Goal: Check status: Check status

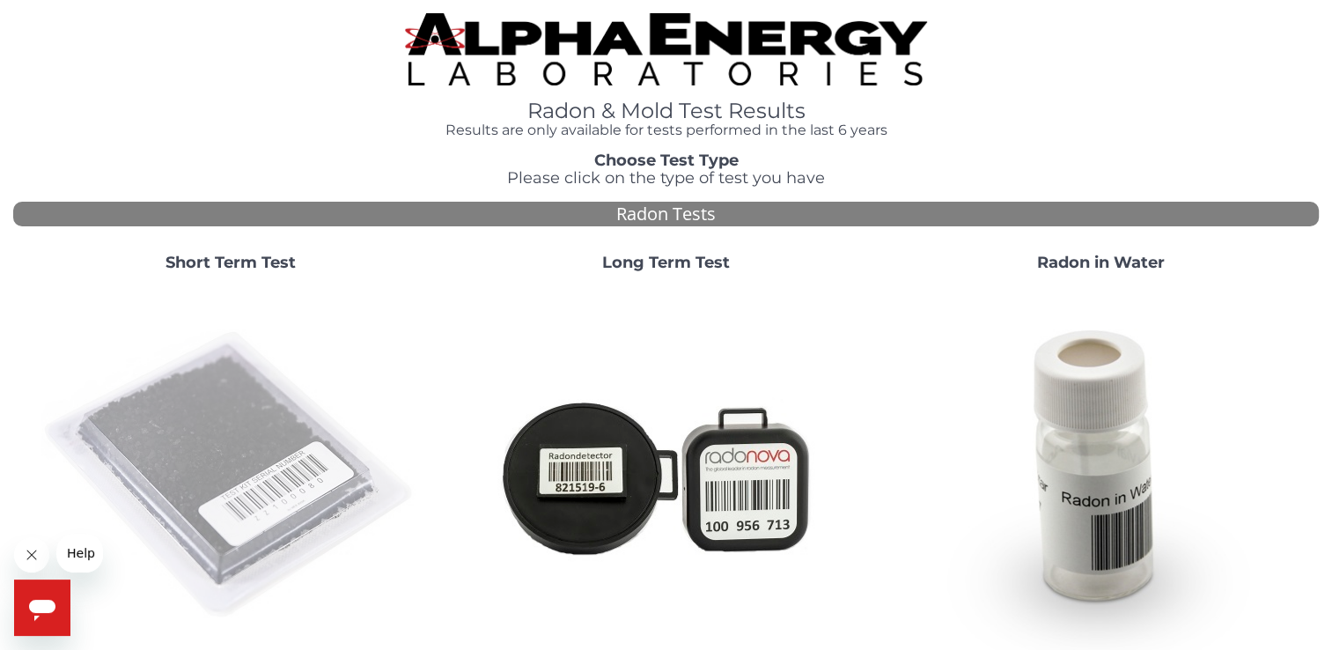
click at [246, 379] on img at bounding box center [230, 475] width 378 height 378
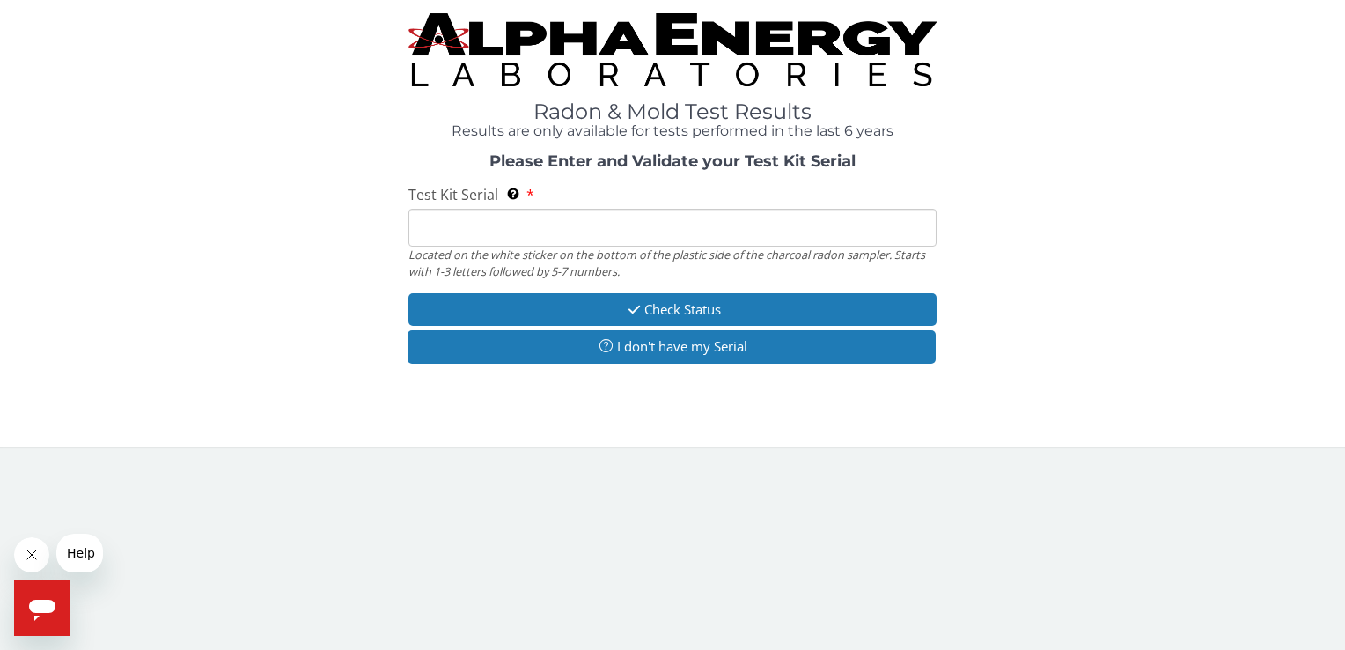
click at [441, 252] on div "Located on the white sticker on the bottom of the plastic side of the charcoal …" at bounding box center [671, 262] width 527 height 33
click at [444, 234] on input "Test Kit Serial Located on the white sticker on the bottom of the plastic side …" at bounding box center [671, 228] width 527 height 38
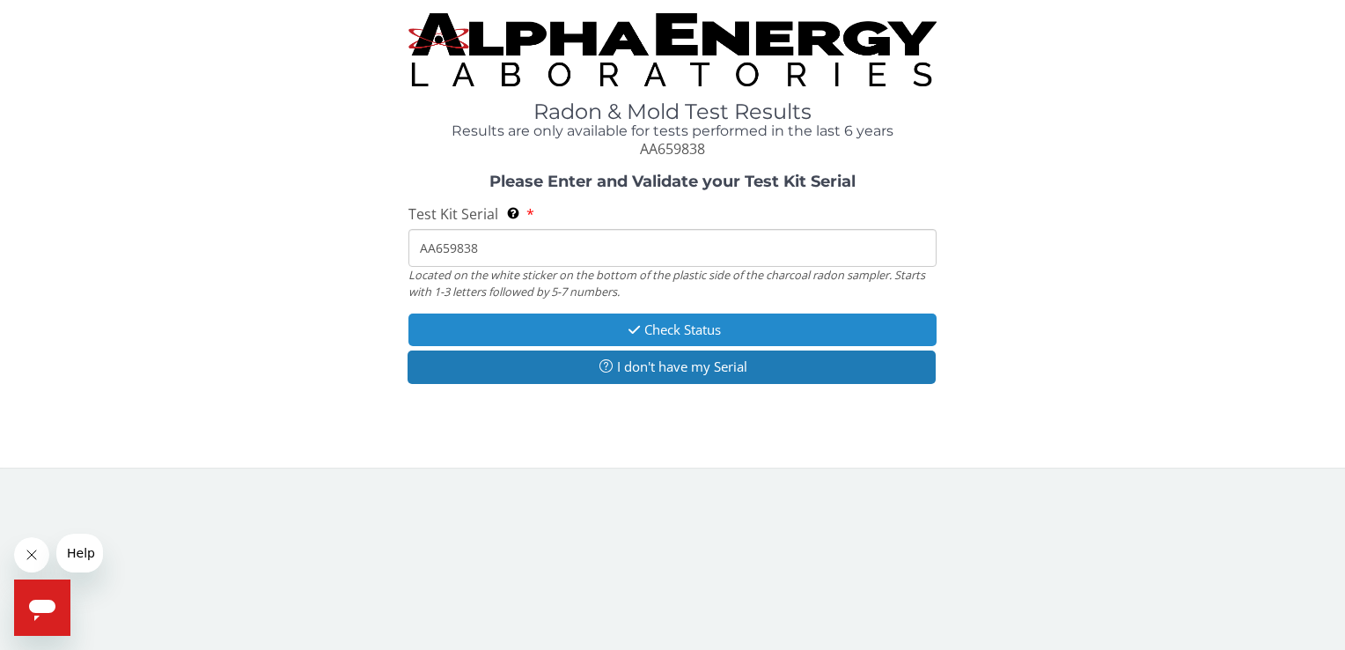
type input "AA659838"
click at [627, 333] on icon "button" at bounding box center [634, 329] width 20 height 13
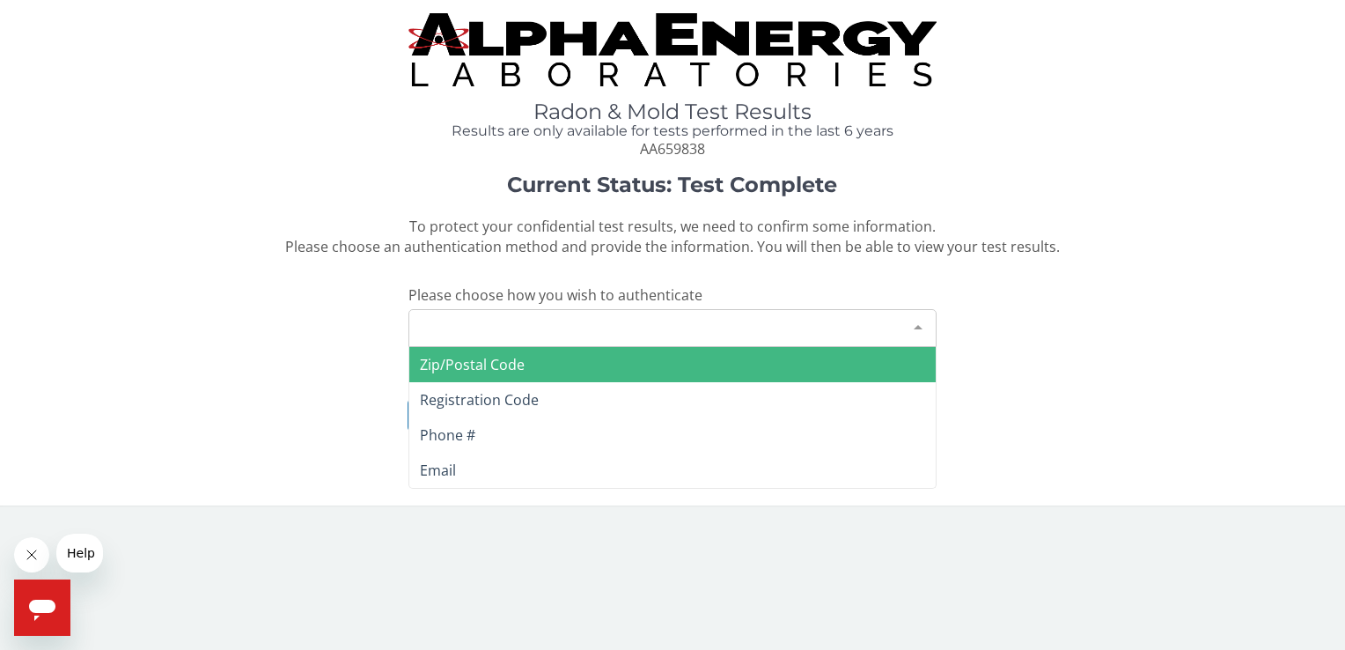
click at [627, 333] on div "Please make a selection" at bounding box center [671, 328] width 527 height 38
click at [552, 363] on span "Zip/Postal Code" at bounding box center [671, 364] width 525 height 35
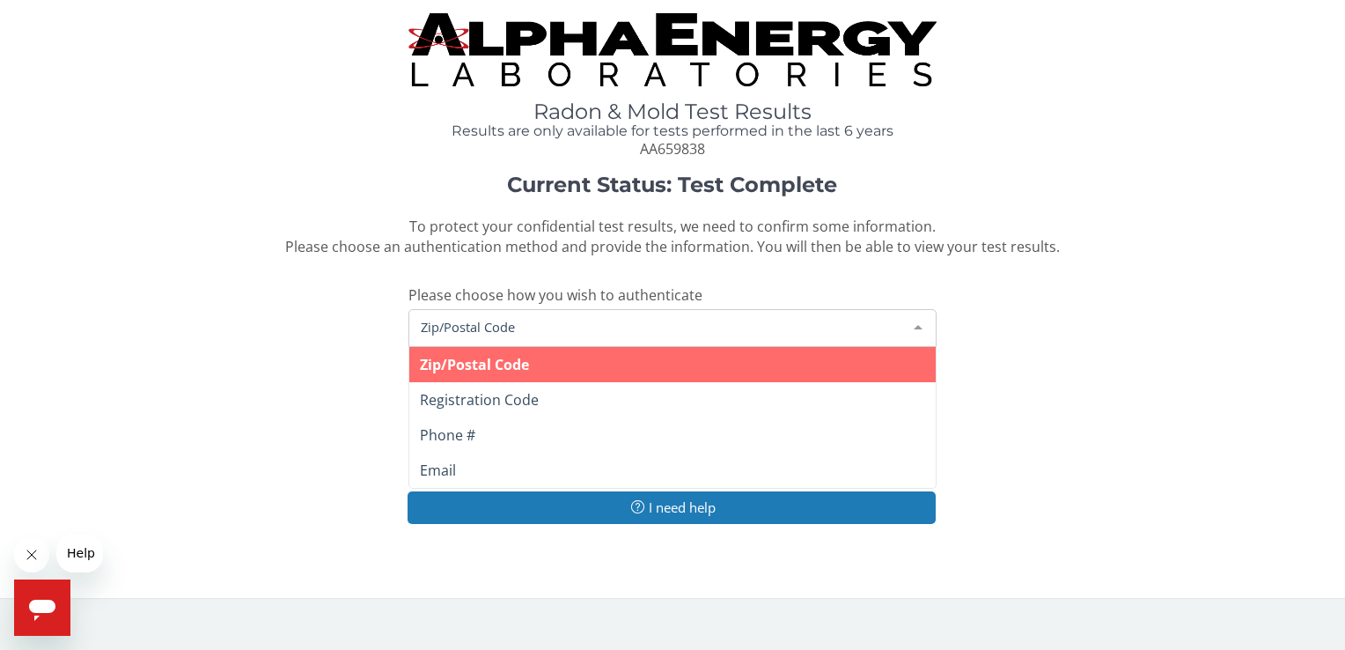
click at [530, 324] on span "Zip/Postal Code" at bounding box center [657, 326] width 483 height 19
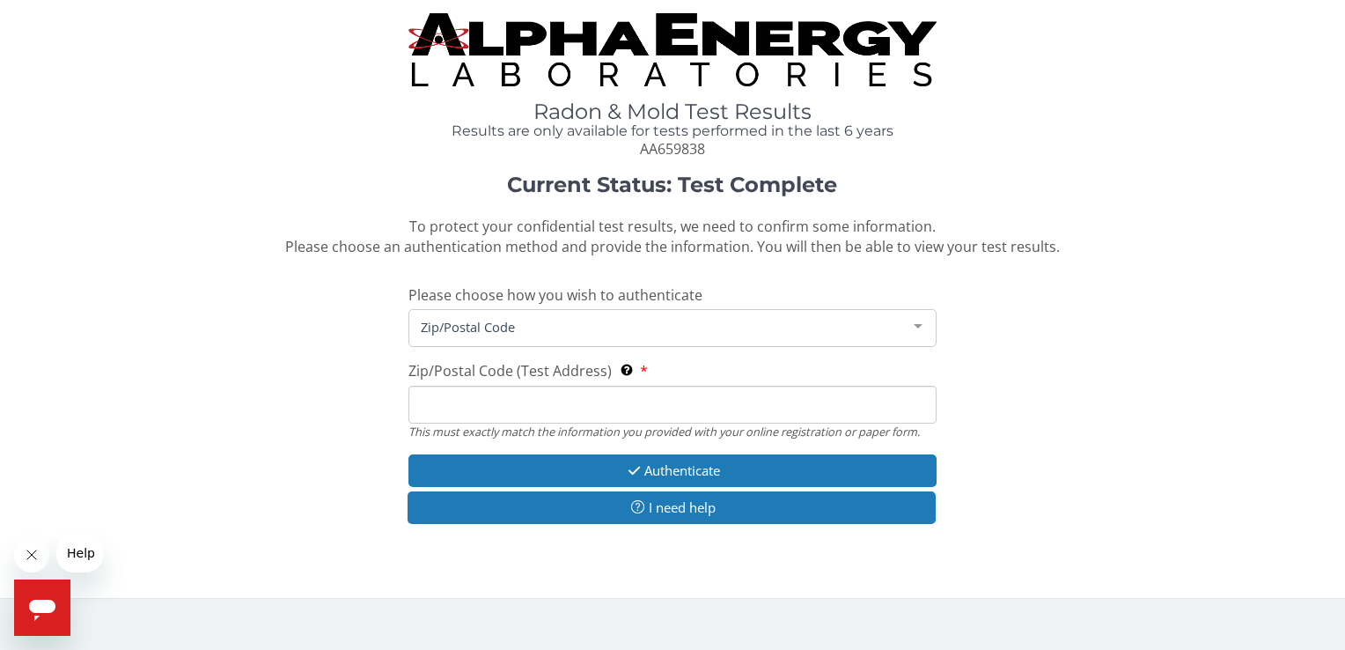
click at [530, 324] on span "Zip/Postal Code" at bounding box center [657, 326] width 483 height 19
click at [484, 400] on input "Zip/Postal Code (Test Address) This must exactly match the information you prov…" at bounding box center [671, 405] width 527 height 38
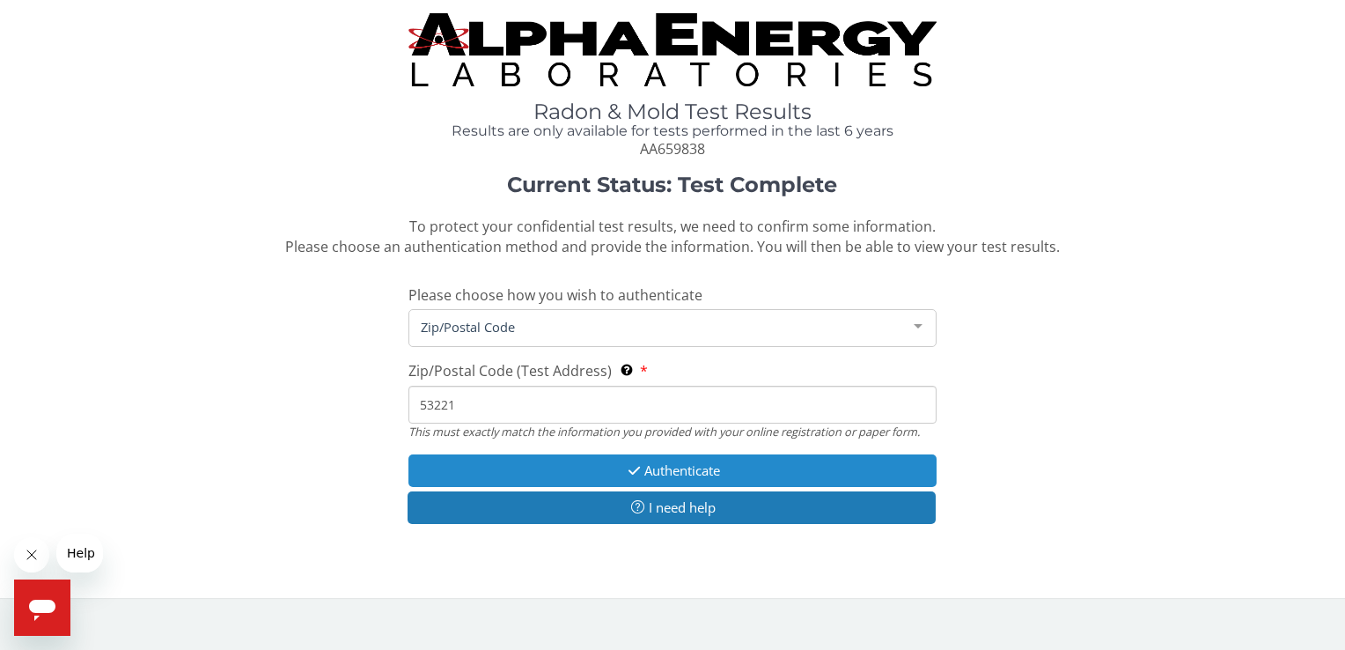
type input "53221"
click at [587, 473] on button "Authenticate" at bounding box center [671, 470] width 527 height 33
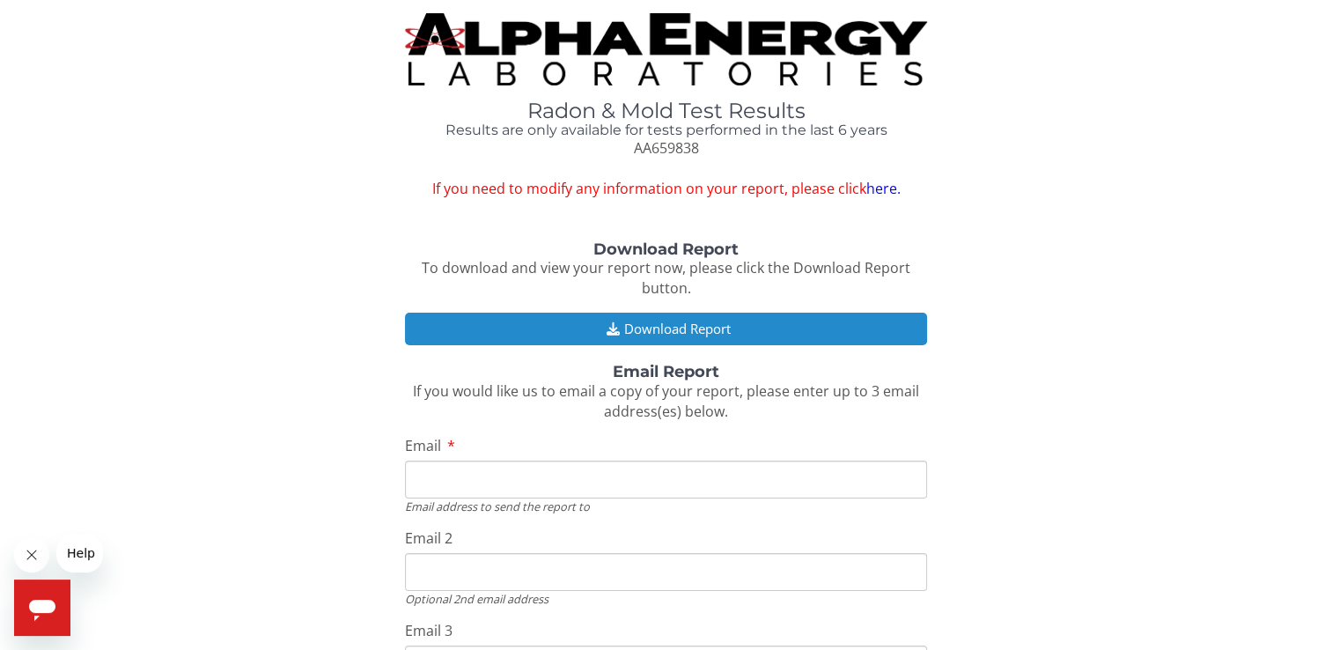
click at [715, 327] on button "Download Report" at bounding box center [666, 328] width 522 height 33
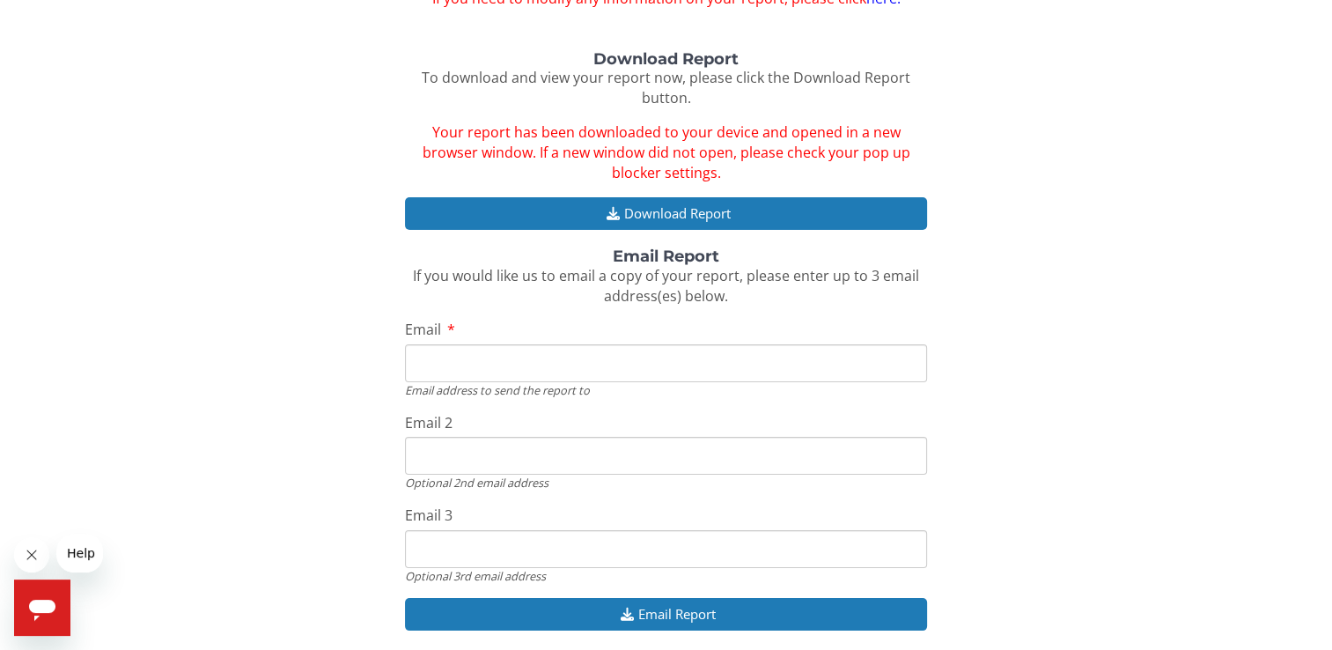
scroll to position [192, 0]
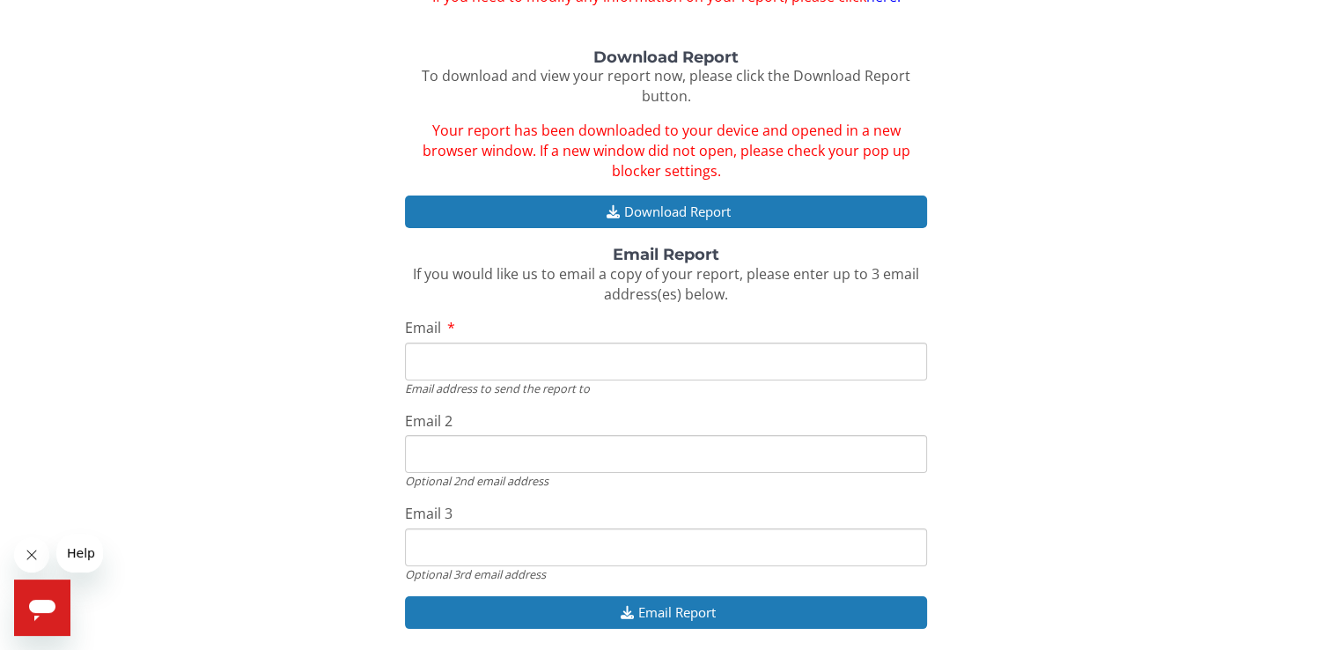
click at [560, 356] on input "Email" at bounding box center [666, 361] width 522 height 38
type input "blossomlanefamilycare@gmail.com"
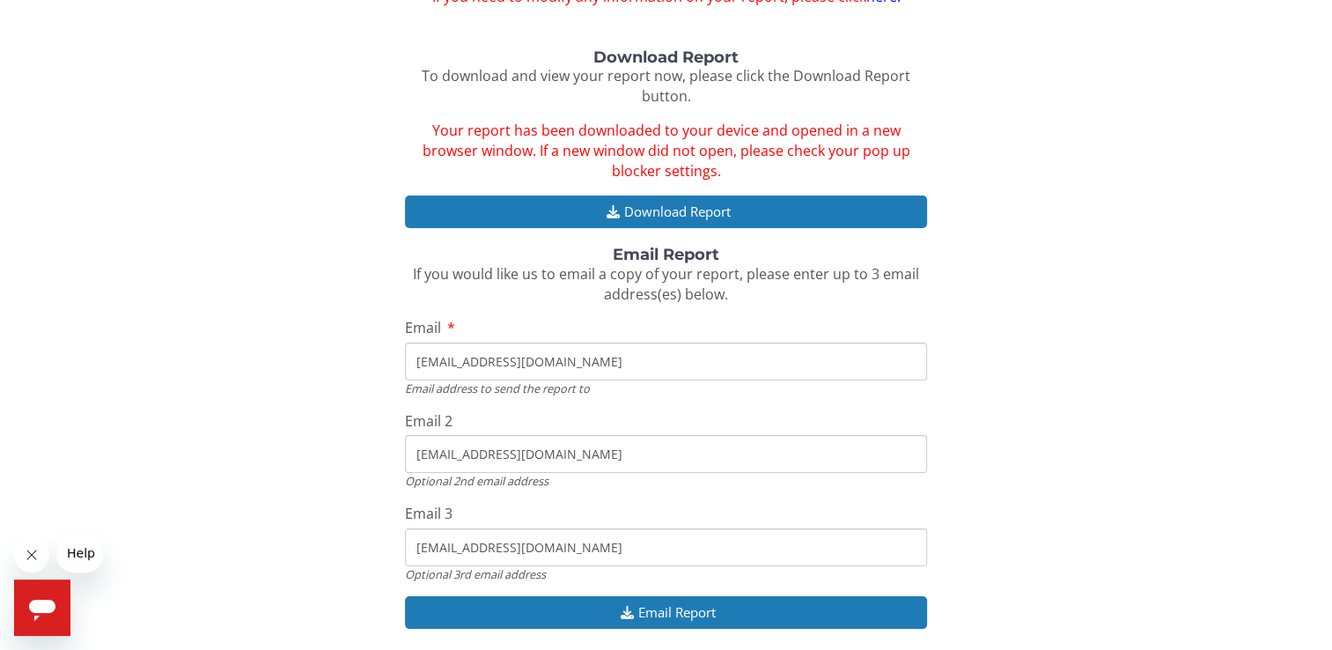
scroll to position [233, 0]
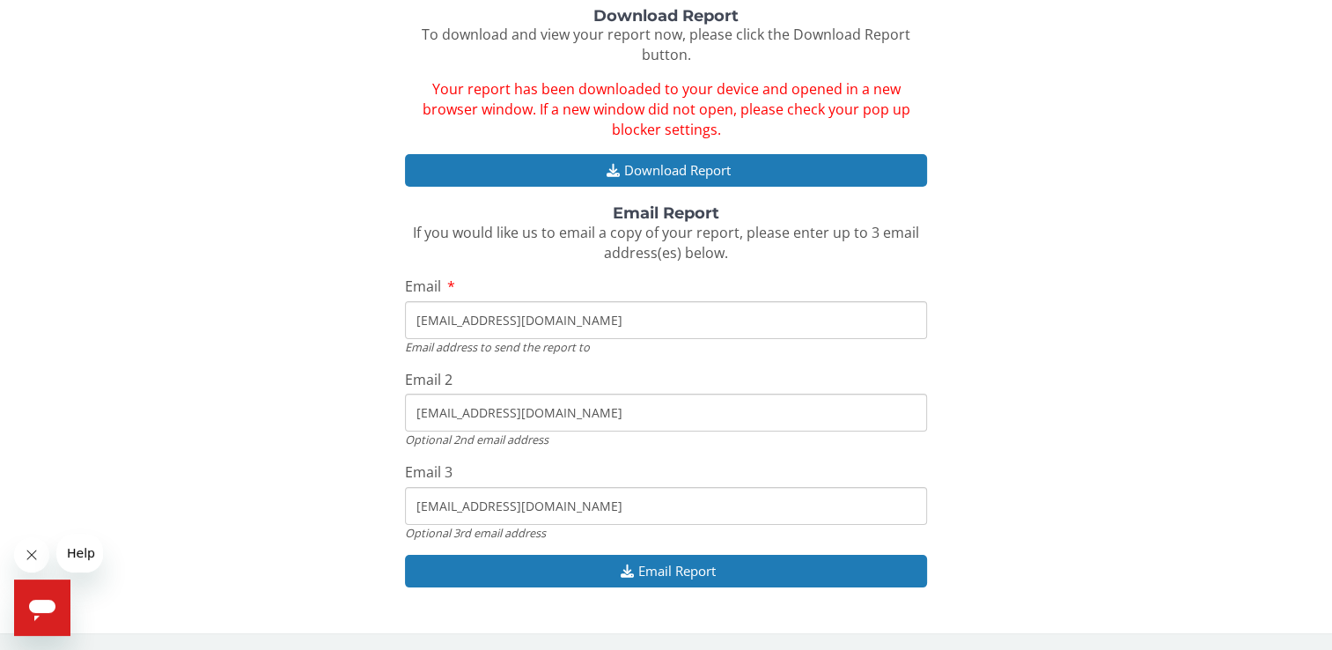
click at [601, 414] on input "blossomlanefamilycare@gmail.com" at bounding box center [666, 412] width 522 height 38
click at [547, 410] on input "blossomlanefamilycare@gmail.com" at bounding box center [666, 412] width 522 height 38
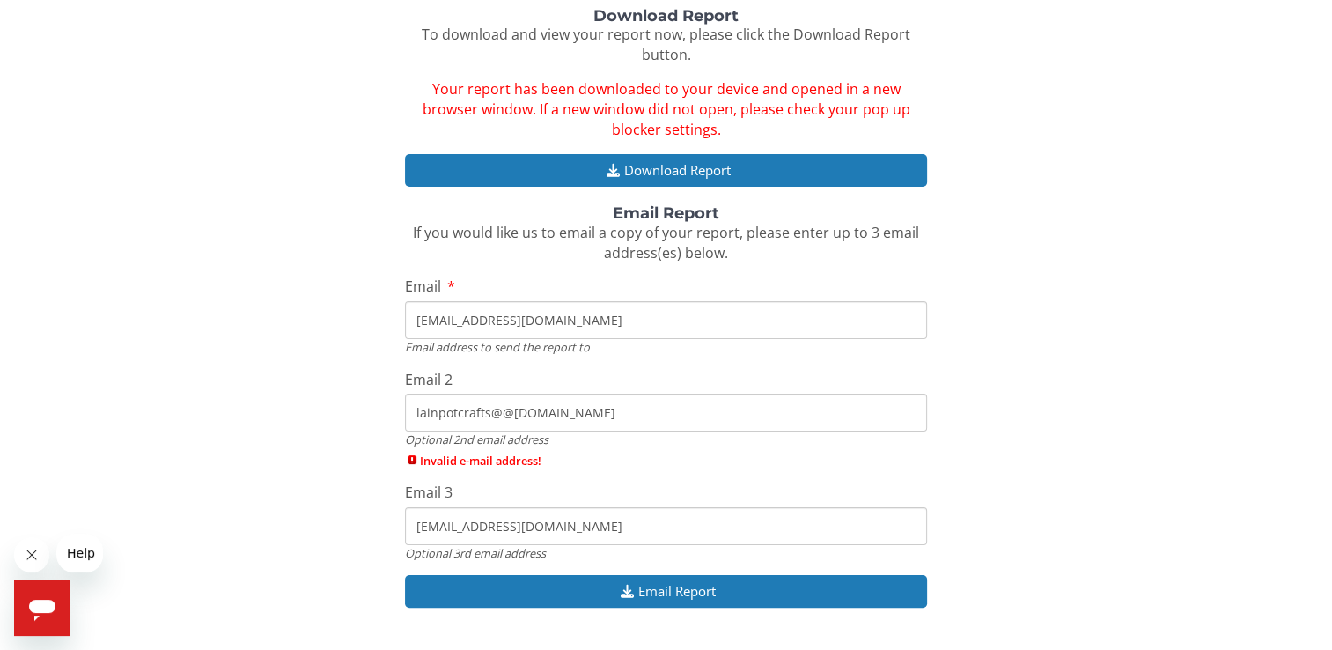
click at [533, 454] on span "Invalid e-mail address!" at bounding box center [666, 460] width 522 height 16
click at [508, 430] on input "lainpotcrafts@@gmail.com" at bounding box center [666, 412] width 522 height 38
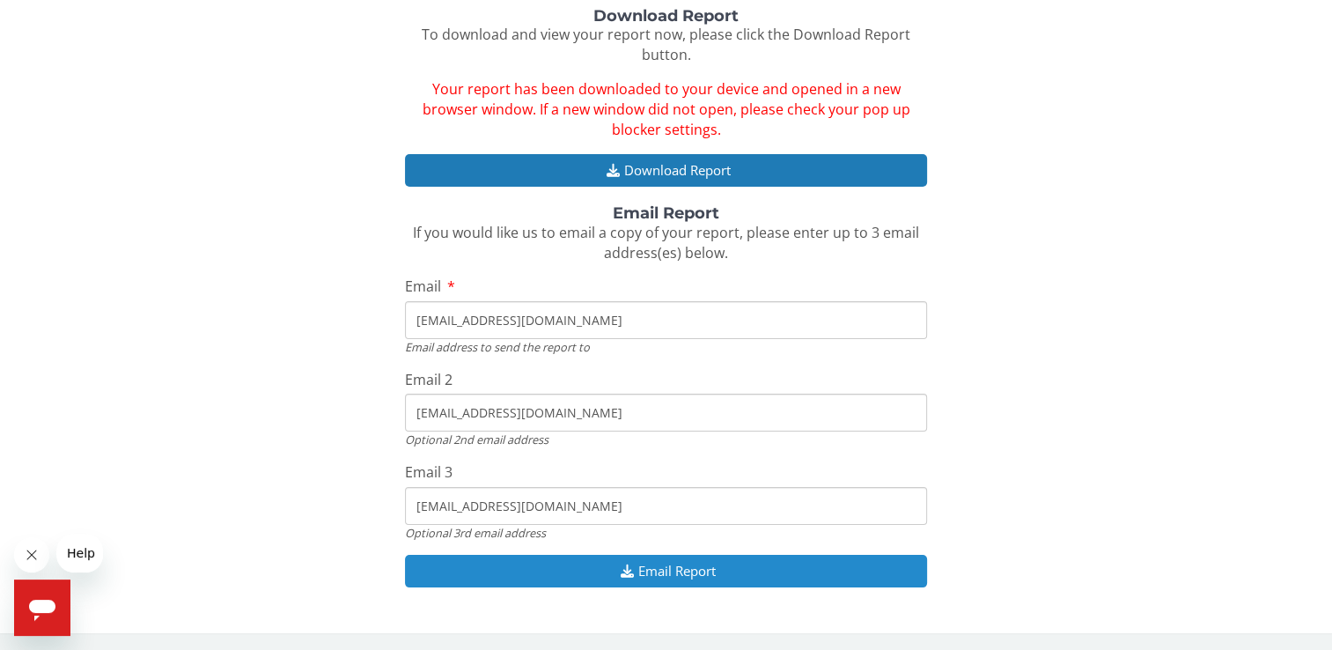
type input "lainpotcrafts@gmail.com"
click at [592, 564] on button "Email Report" at bounding box center [666, 571] width 522 height 33
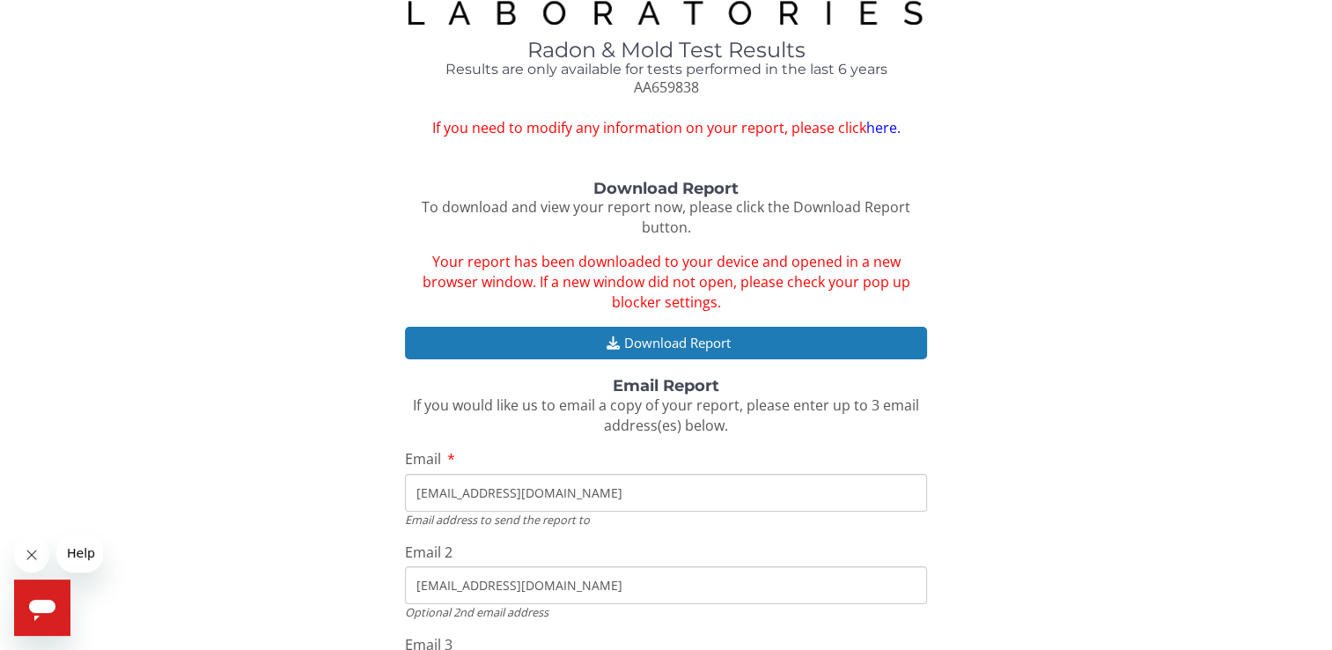
scroll to position [0, 0]
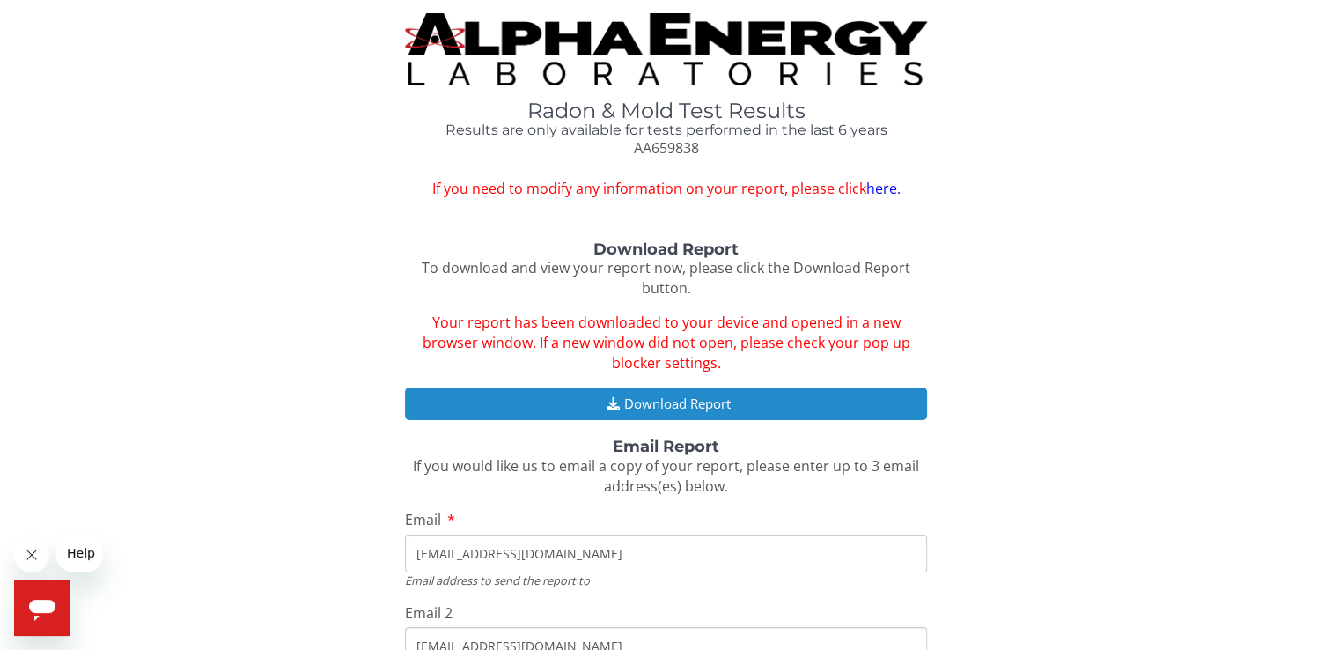
click at [611, 403] on icon "button" at bounding box center [612, 403] width 22 height 13
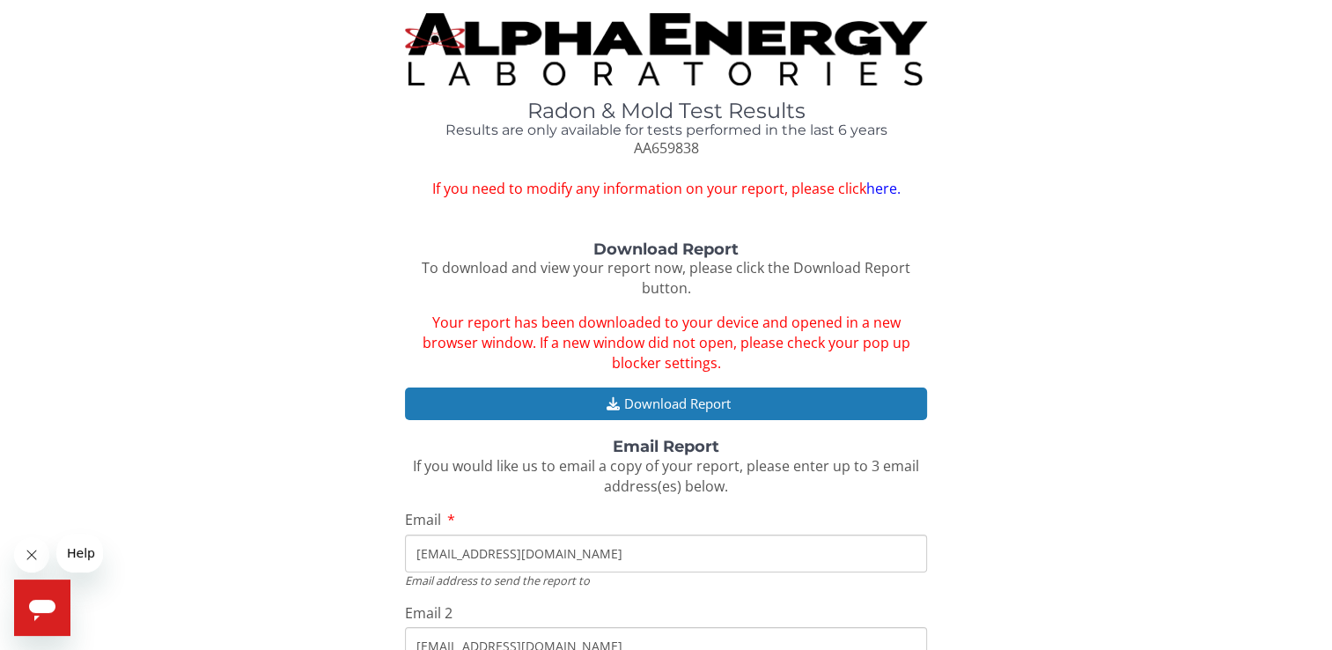
click at [555, 55] on img at bounding box center [666, 49] width 522 height 72
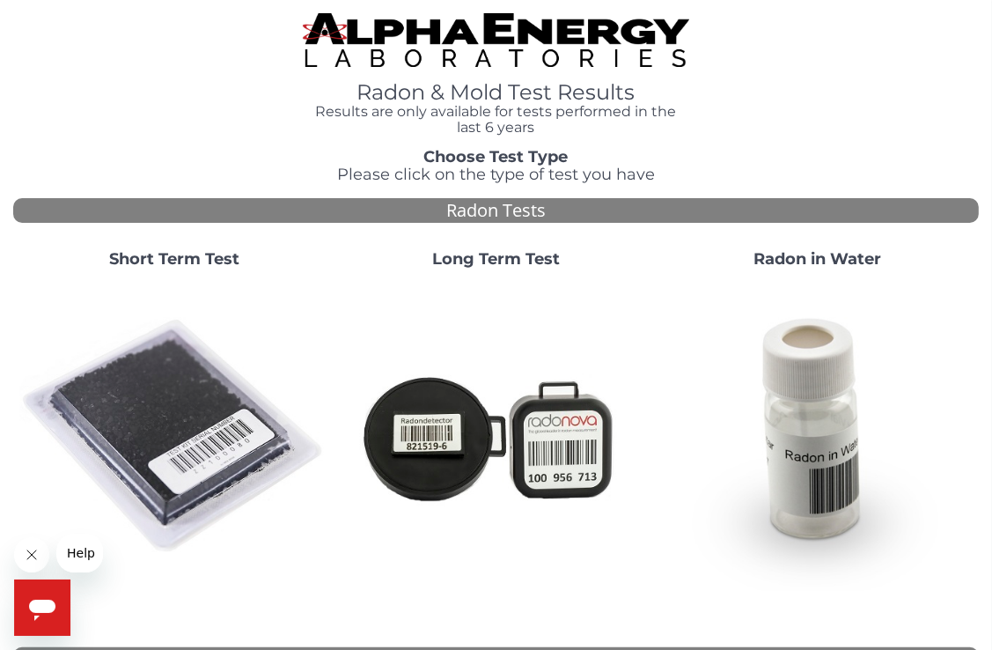
click at [505, 38] on img at bounding box center [496, 40] width 386 height 54
